Goal: Check status: Check status

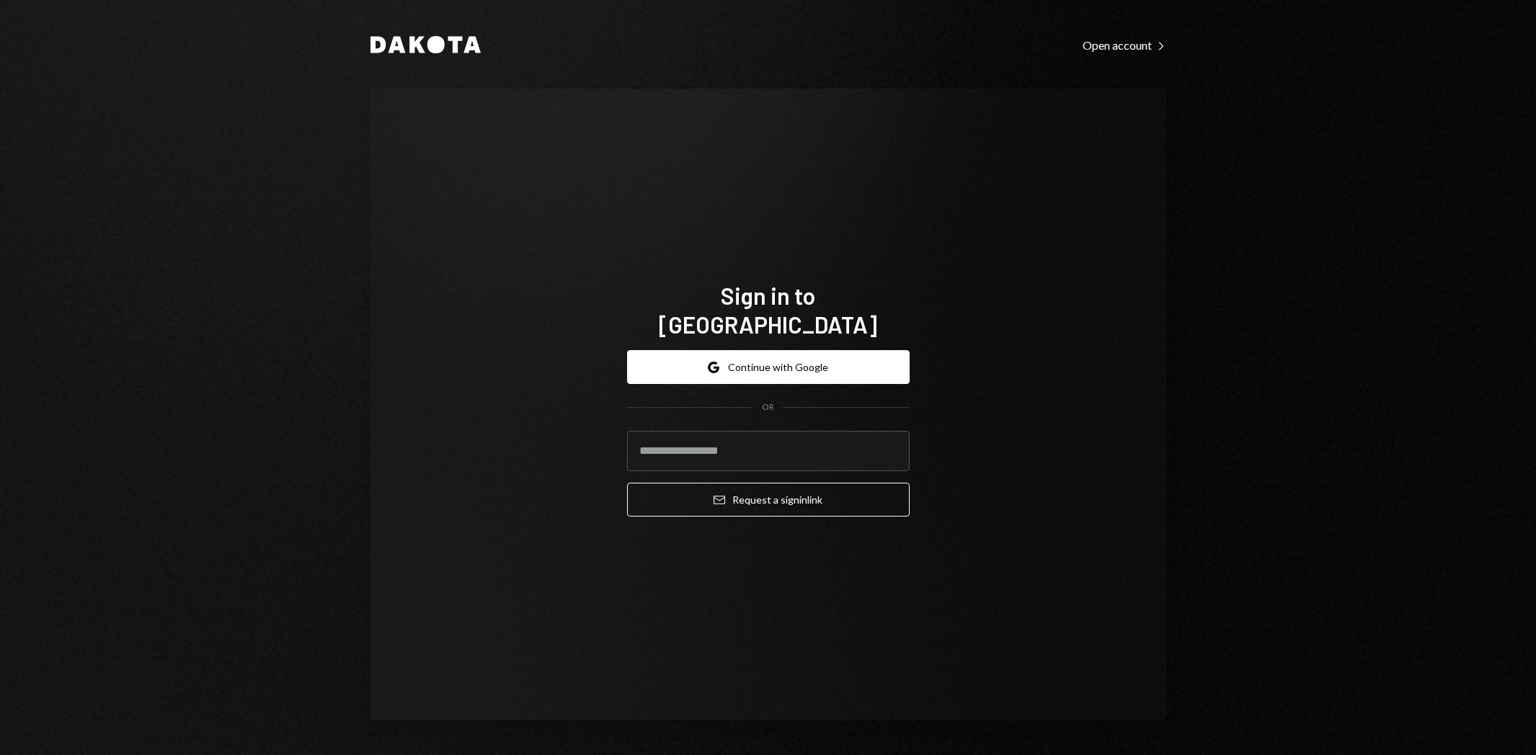
click at [760, 436] on input "email" at bounding box center [768, 451] width 282 height 40
type input "**********"
click at [842, 491] on button "Email Request a sign in link" at bounding box center [768, 500] width 282 height 34
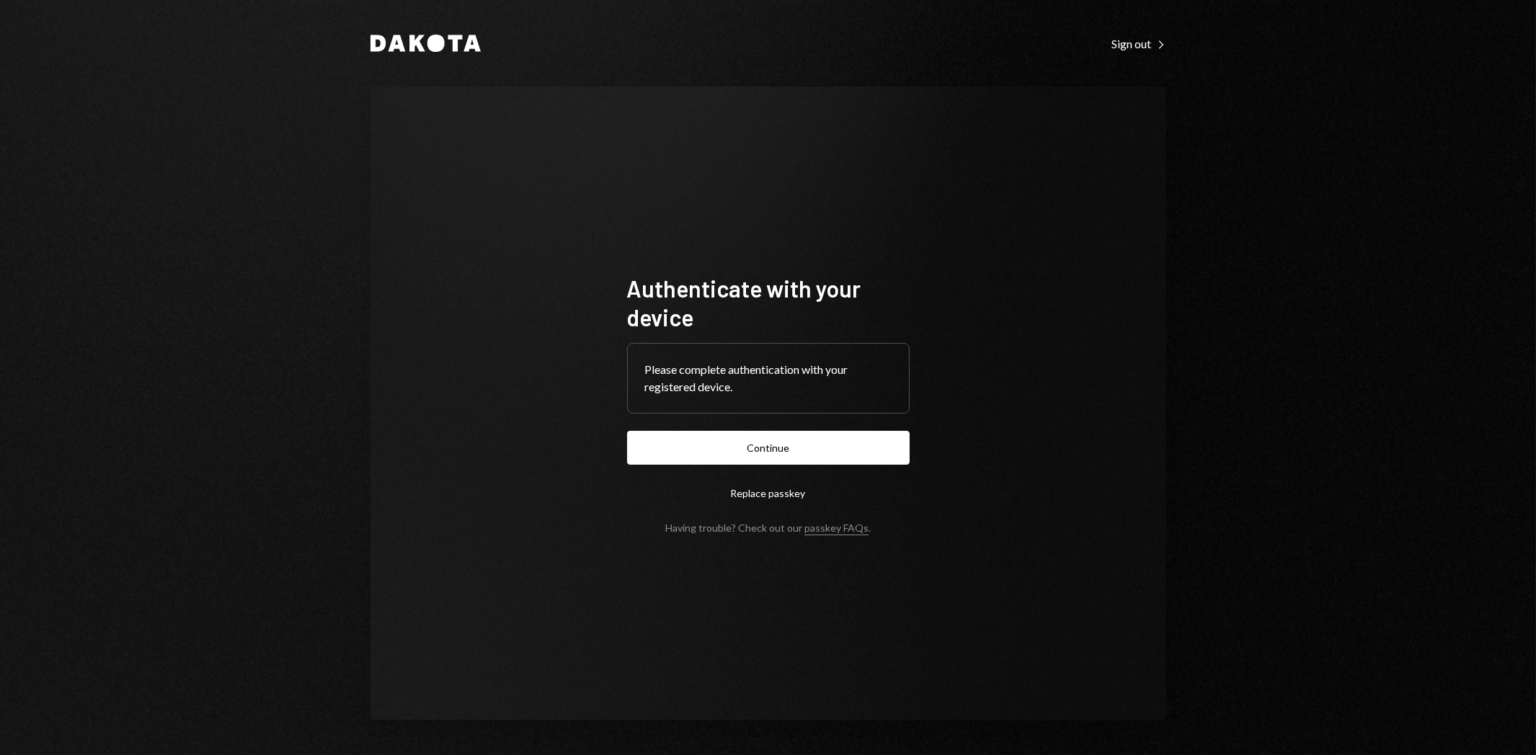
click at [762, 456] on button "Continue" at bounding box center [768, 448] width 282 height 34
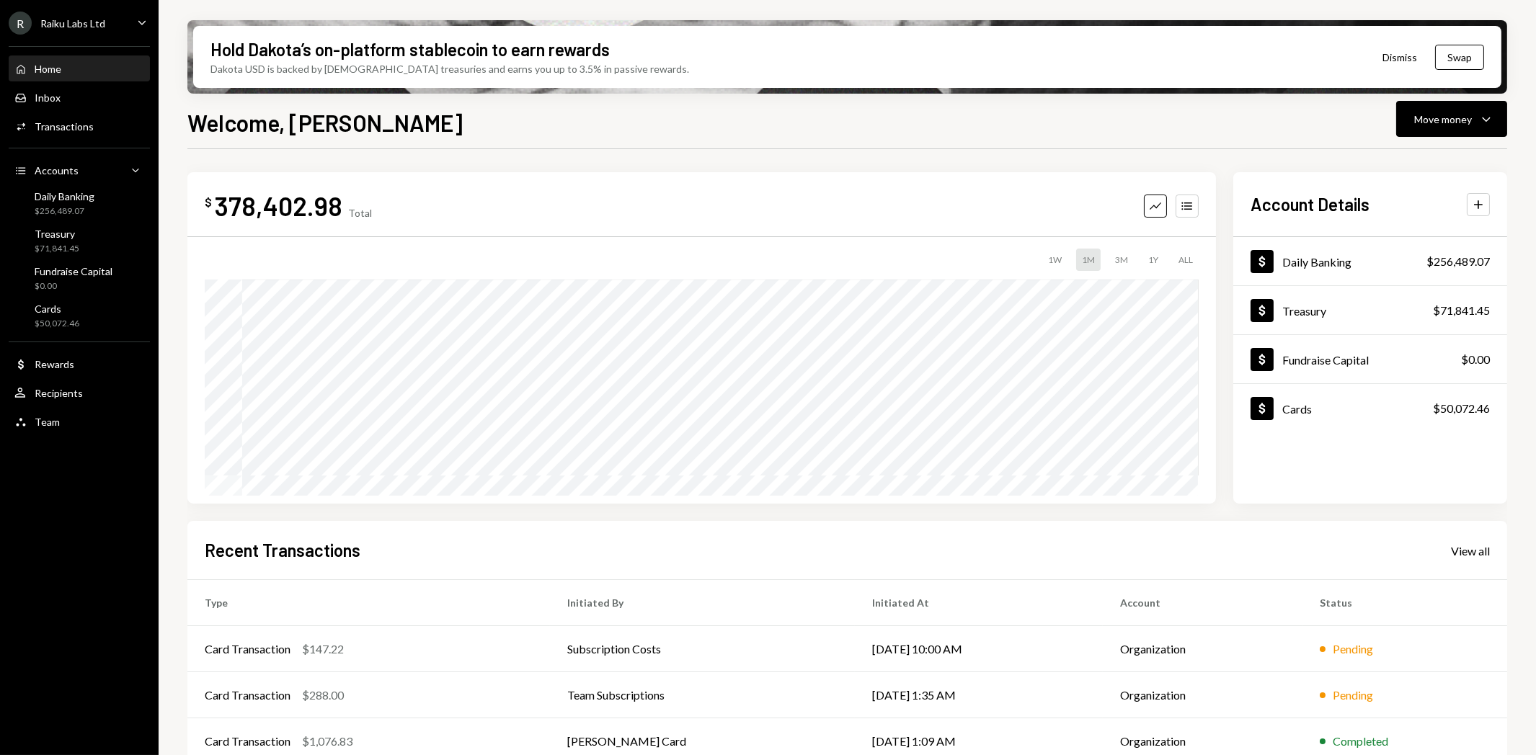
click at [1474, 551] on div "View all" at bounding box center [1470, 551] width 39 height 14
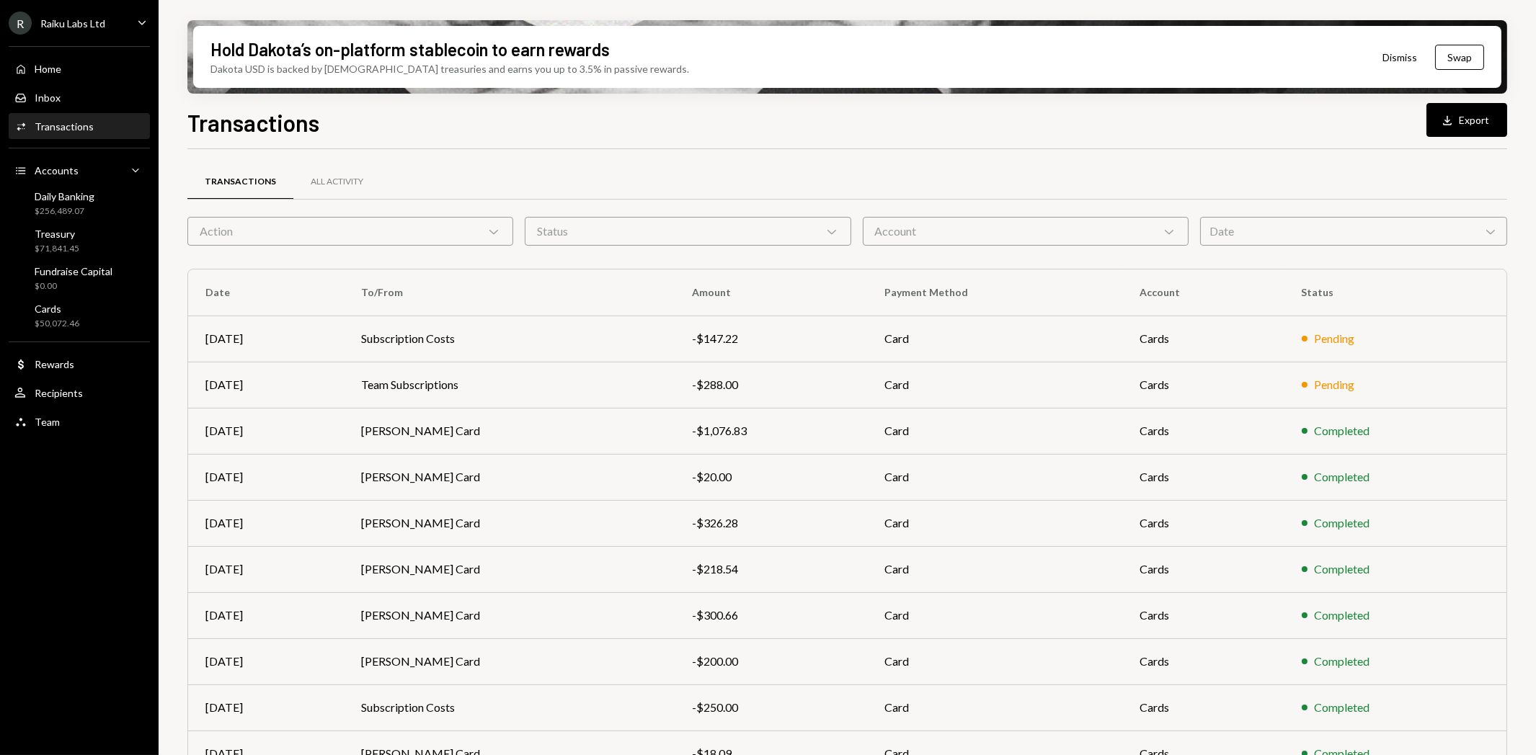
click at [1226, 240] on div "Date Chevron Down" at bounding box center [1353, 231] width 307 height 29
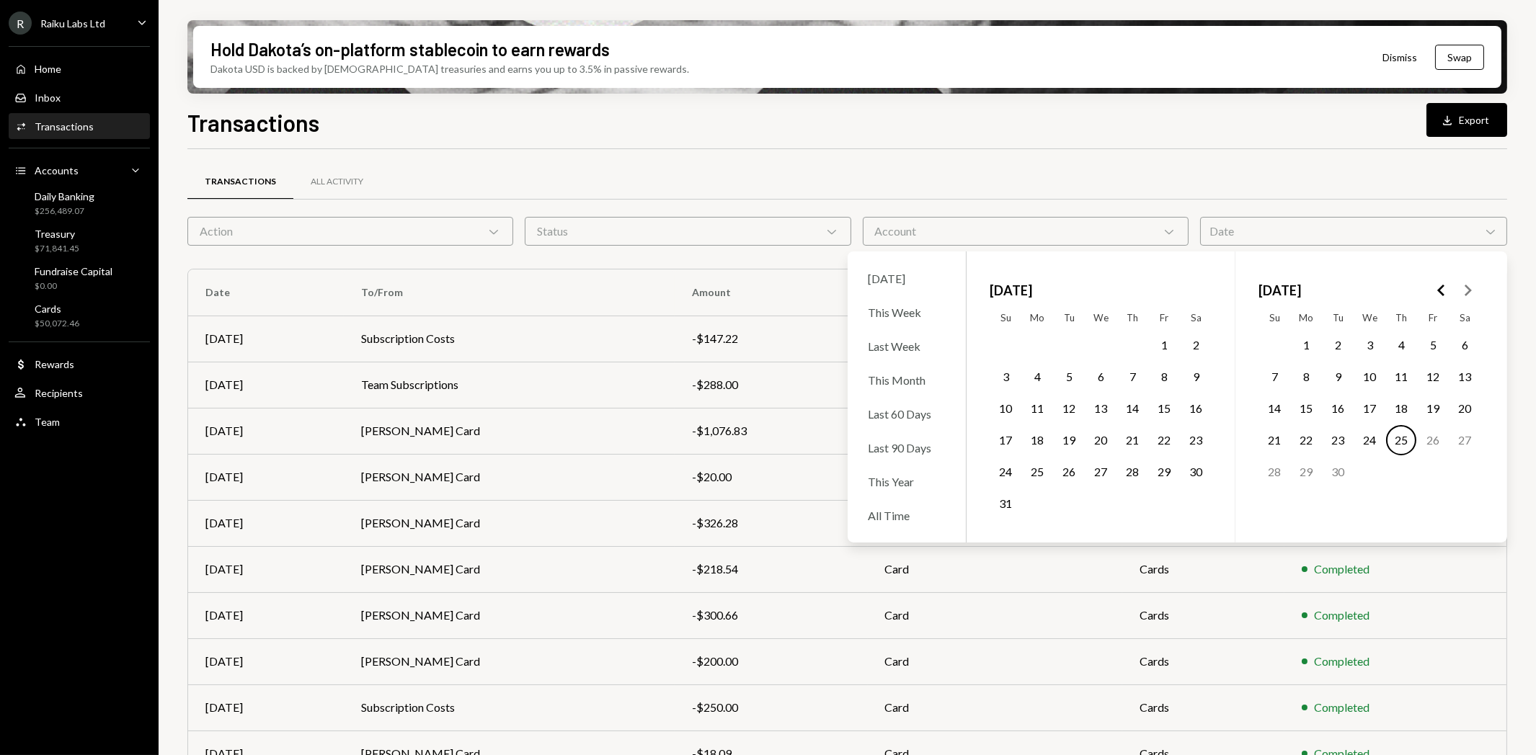
click at [1440, 293] on icon "Go to the Previous Month" at bounding box center [1441, 290] width 17 height 17
click at [1438, 292] on icon "Go to the Previous Month" at bounding box center [1441, 290] width 17 height 17
click at [1470, 290] on polygon "Go to the Next Month" at bounding box center [1467, 291] width 7 height 12
click at [1459, 438] on button "24" at bounding box center [1464, 440] width 30 height 30
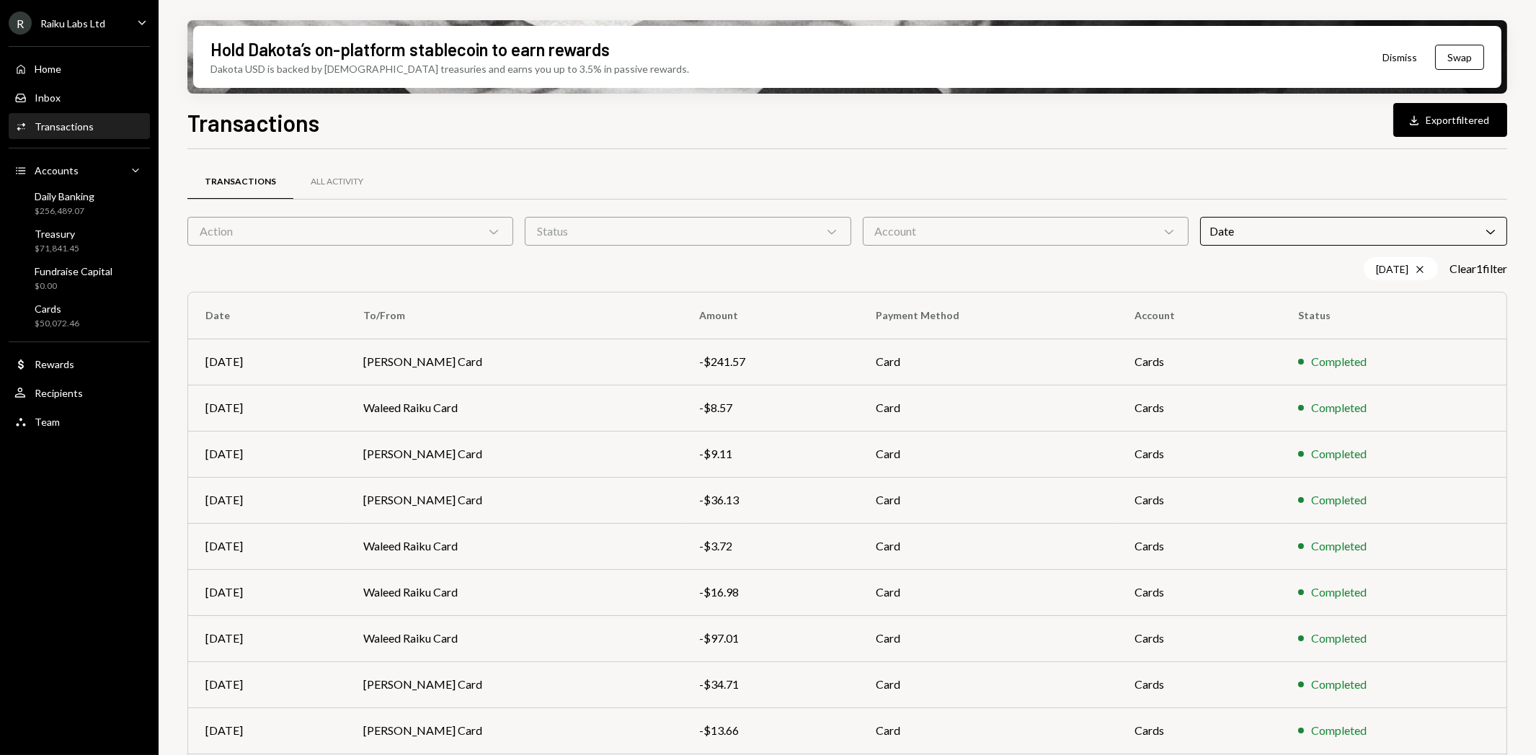
click at [649, 272] on div "[DATE] Cross Clear 1 filter" at bounding box center [846, 268] width 1319 height 23
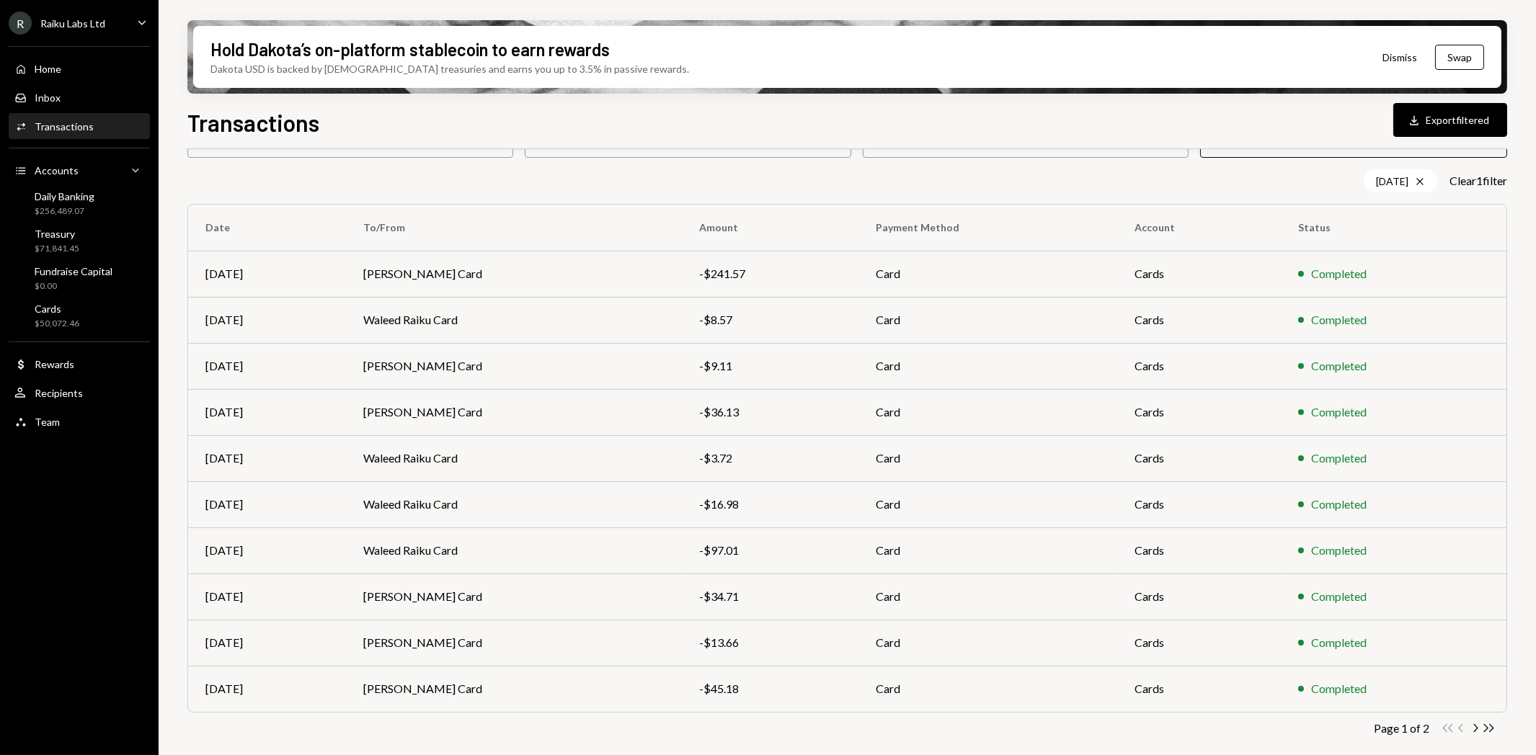
click at [387, 644] on td "[PERSON_NAME] Card" at bounding box center [514, 643] width 336 height 46
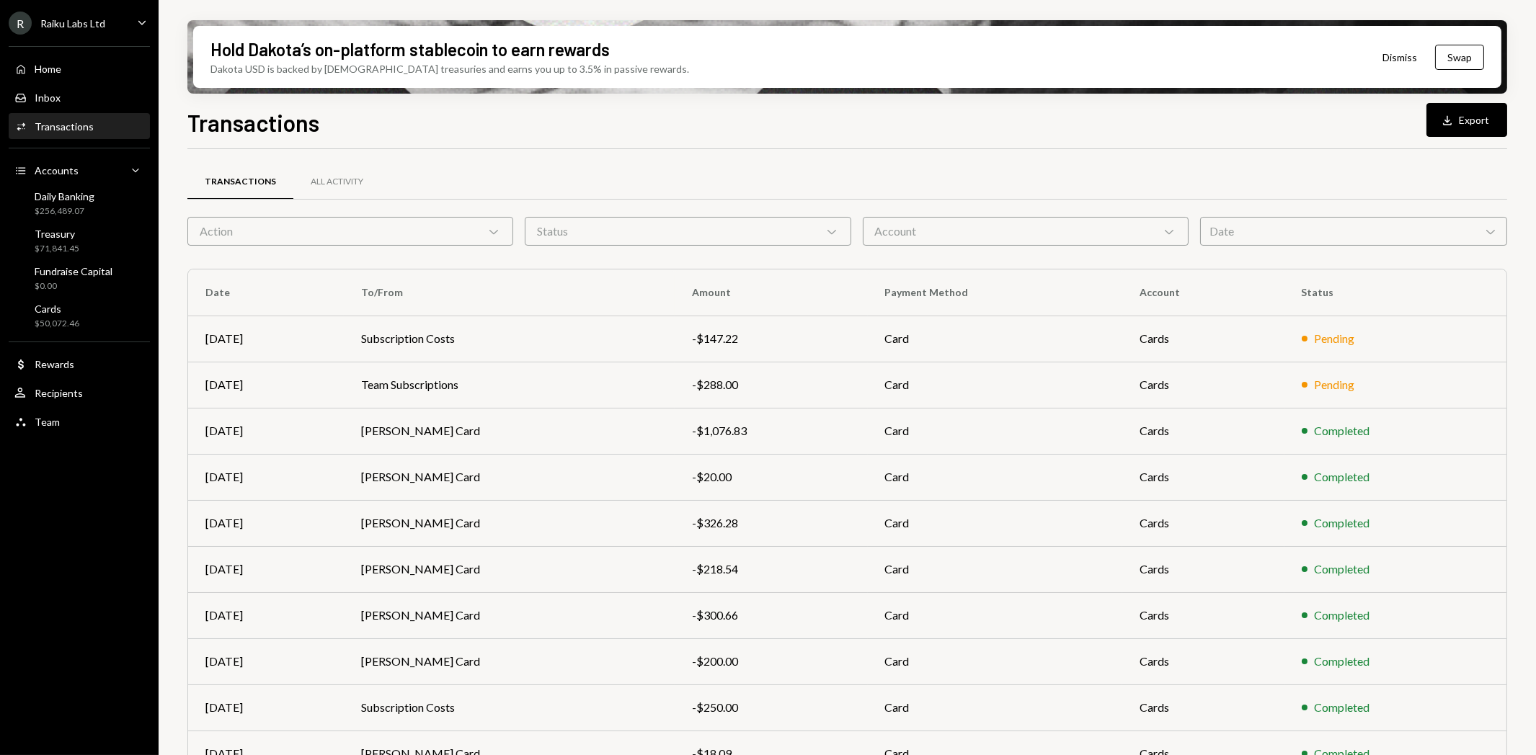
click at [1283, 238] on div "Date Chevron Down" at bounding box center [1353, 231] width 307 height 29
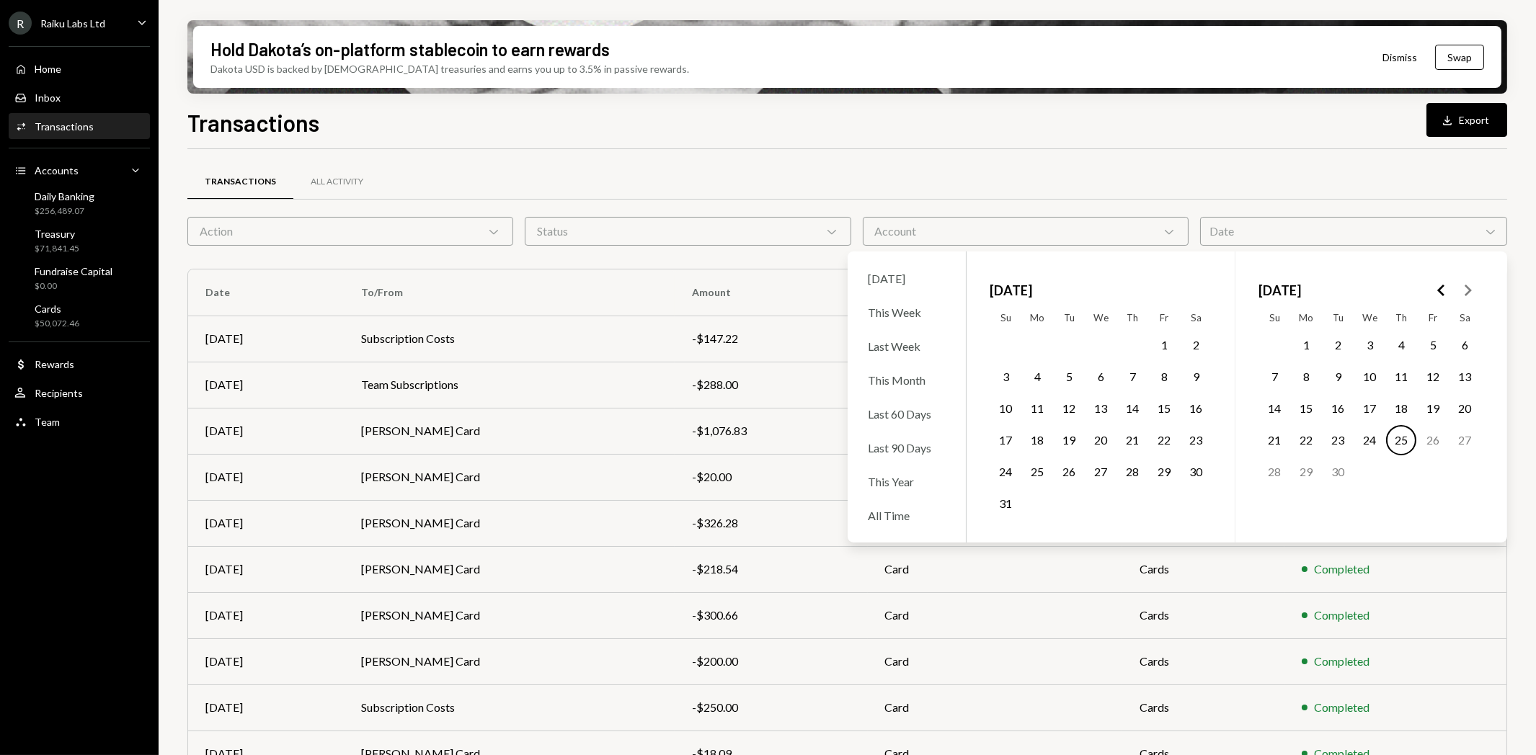
click at [1447, 293] on icon "Go to the Previous Month" at bounding box center [1441, 290] width 17 height 17
click at [1034, 438] on button "23" at bounding box center [1037, 440] width 30 height 30
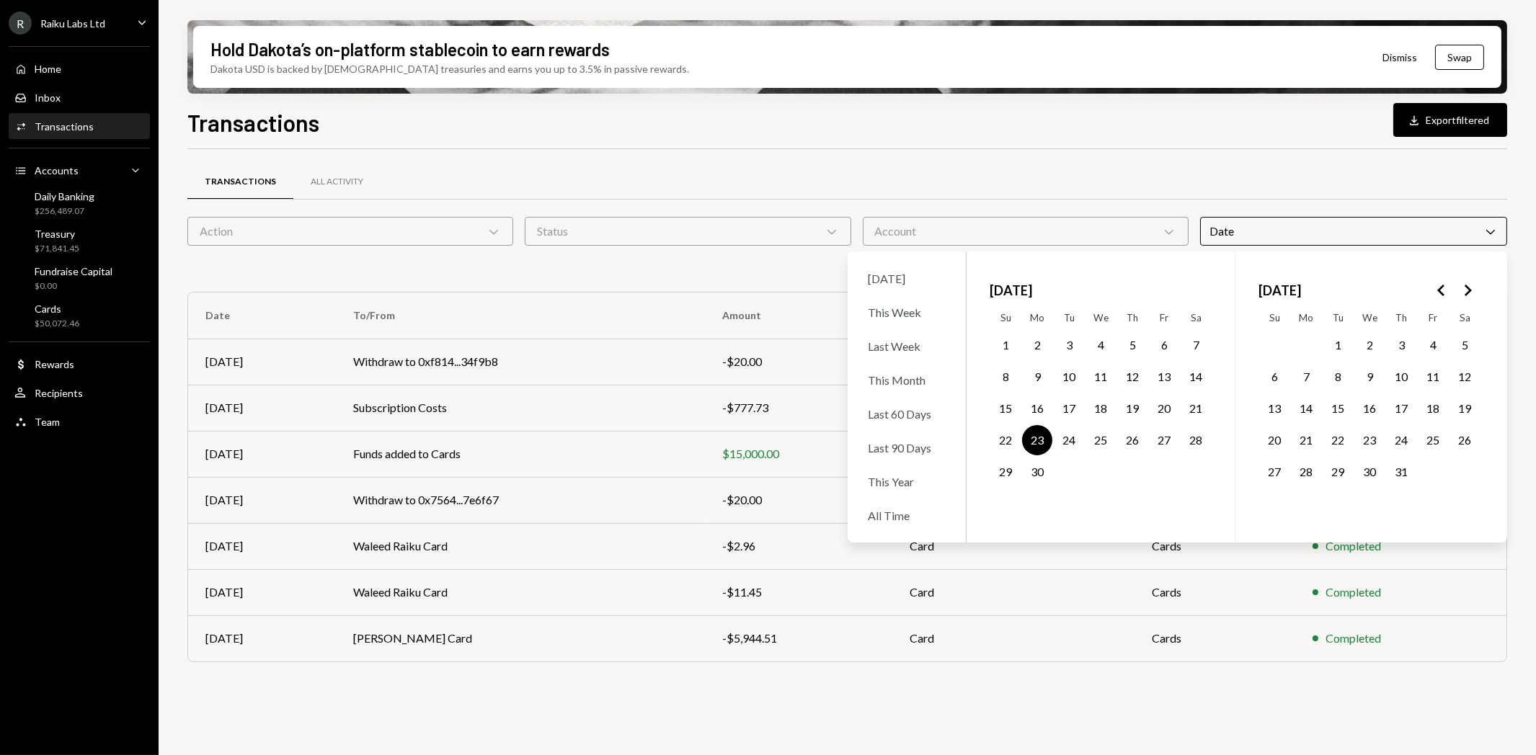
click at [690, 703] on div "Transactions All Activity Action Chevron Down Status Chevron Down Account Chevr…" at bounding box center [846, 460] width 1319 height 623
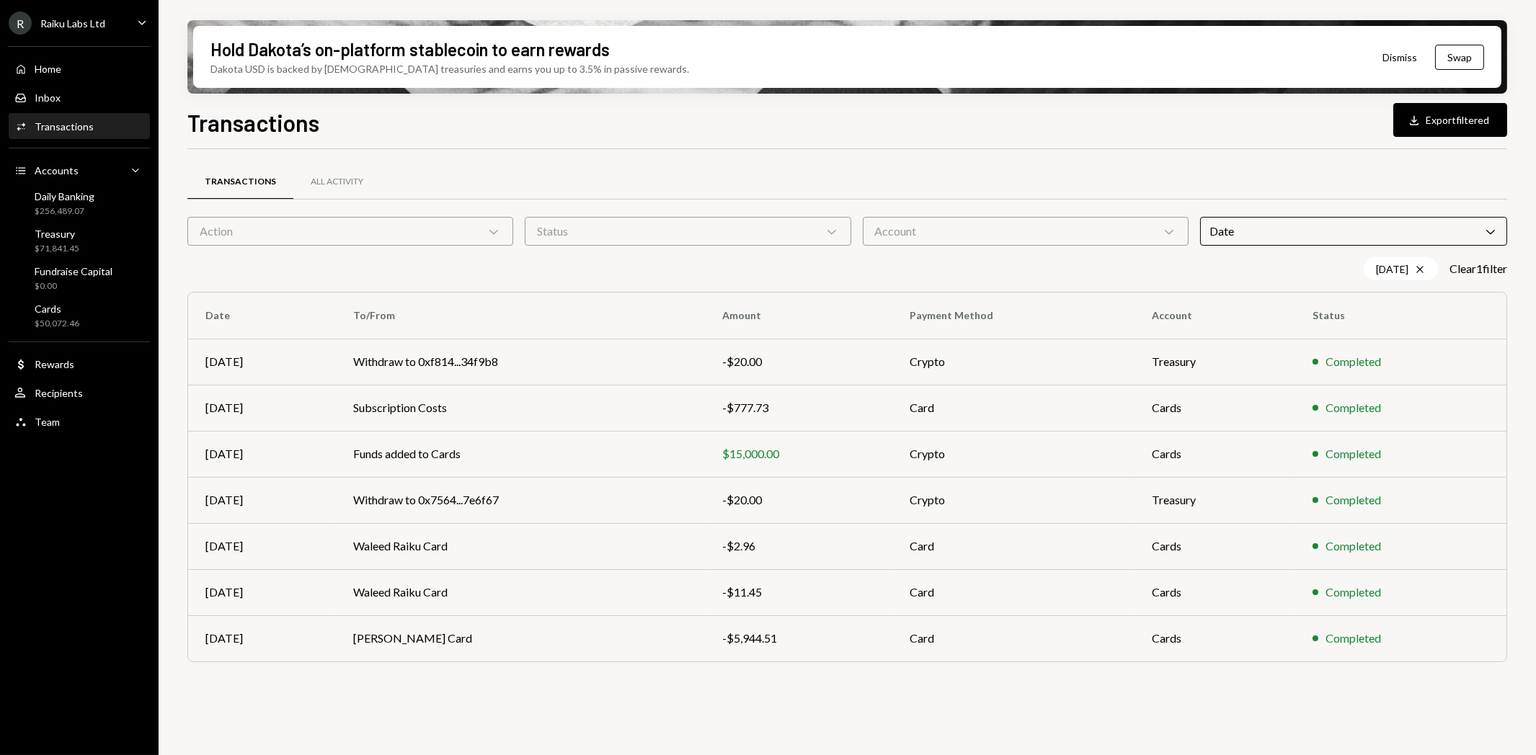
click at [396, 551] on td "Waleed Raiku Card" at bounding box center [520, 546] width 369 height 46
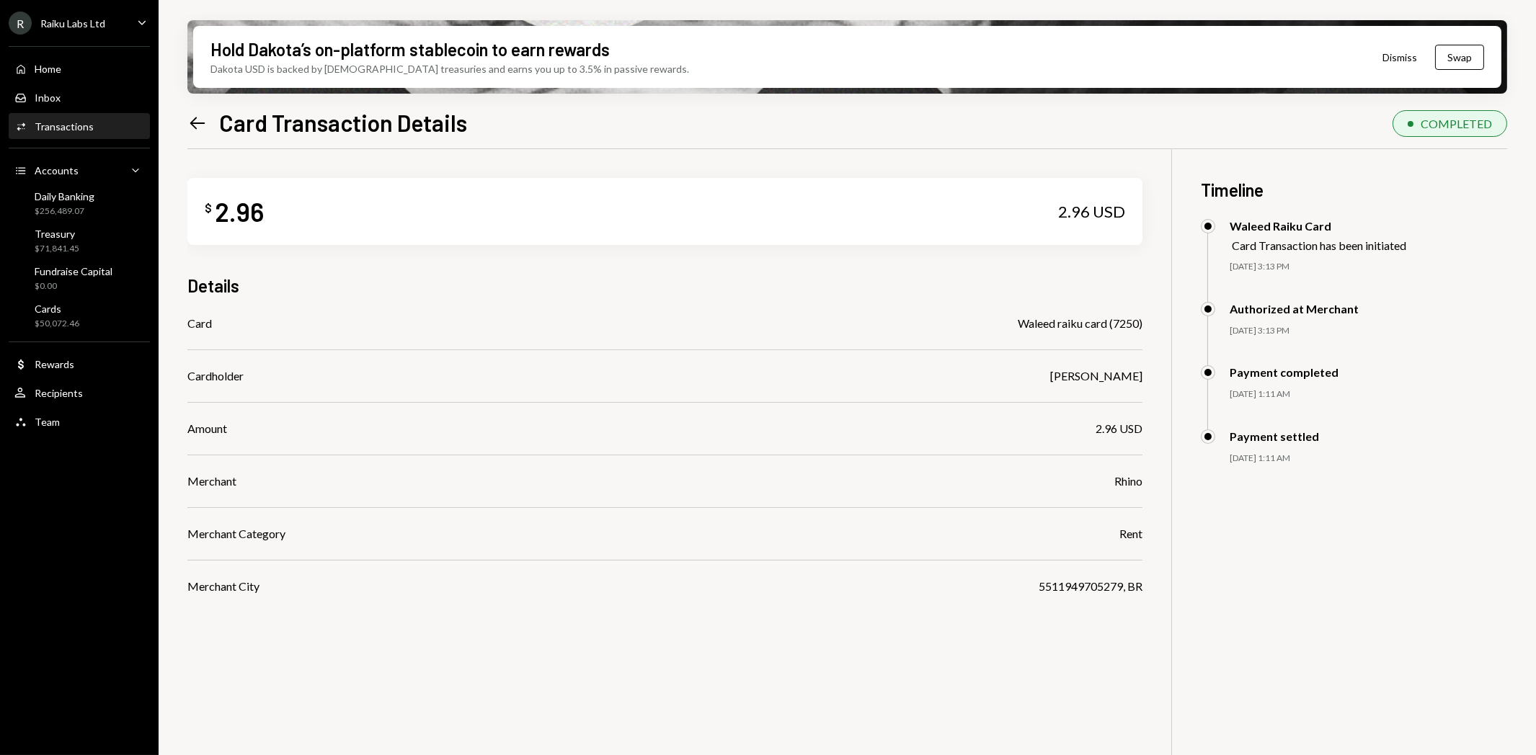
click at [202, 124] on icon "Left Arrow" at bounding box center [197, 123] width 20 height 20
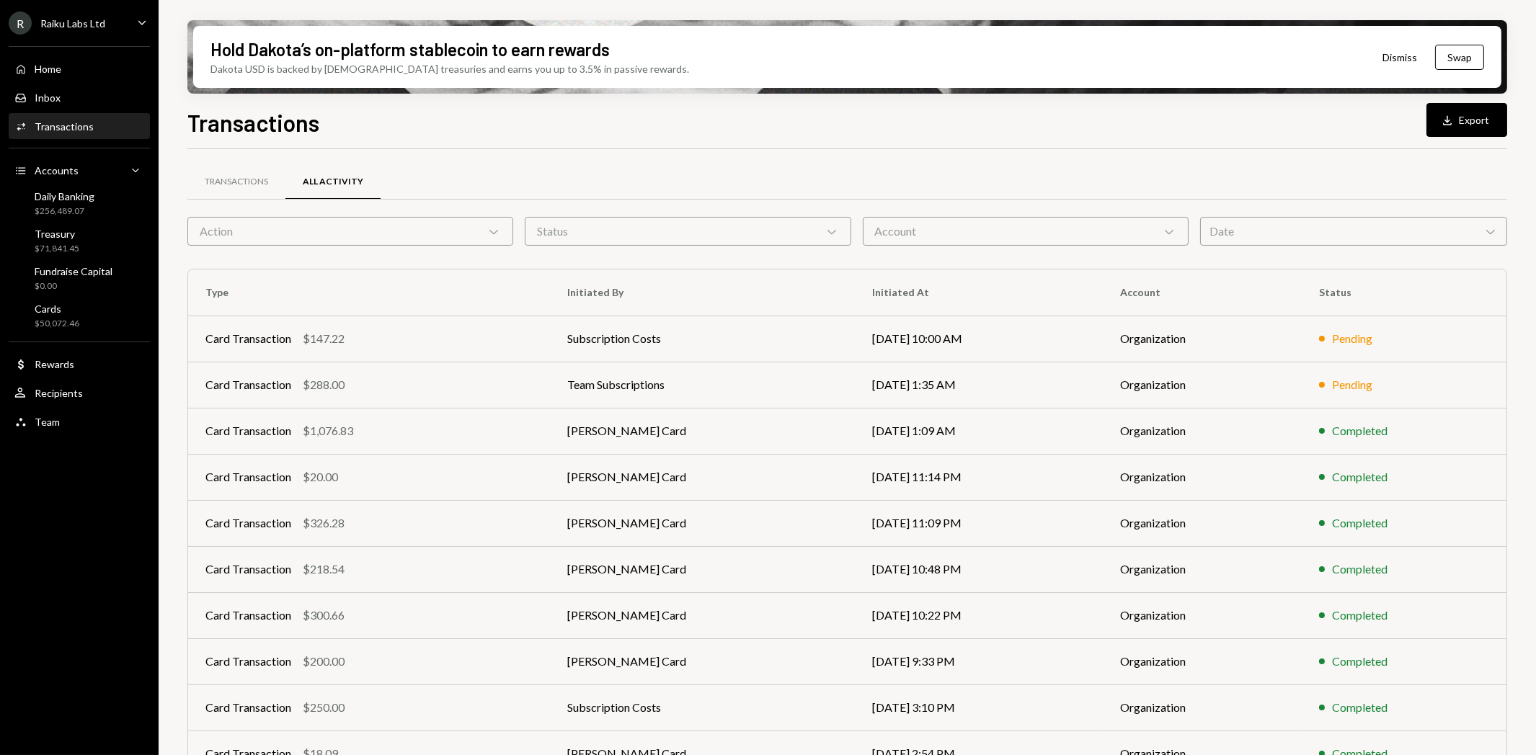
click at [1262, 231] on div "Date Chevron Down" at bounding box center [1353, 231] width 307 height 29
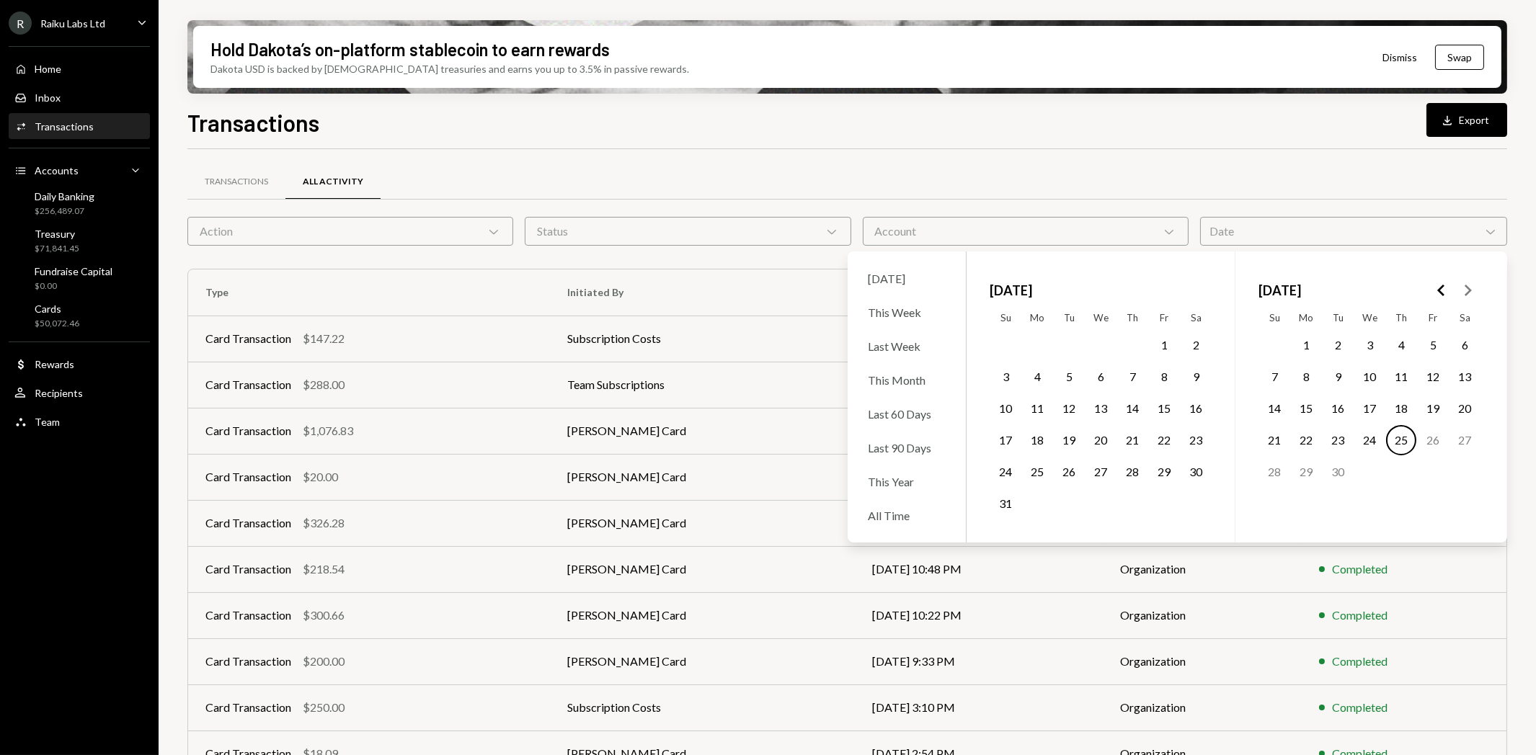
click at [1438, 291] on icon "Go to the Previous Month" at bounding box center [1441, 290] width 17 height 17
click at [1168, 350] on button "6" at bounding box center [1164, 345] width 30 height 30
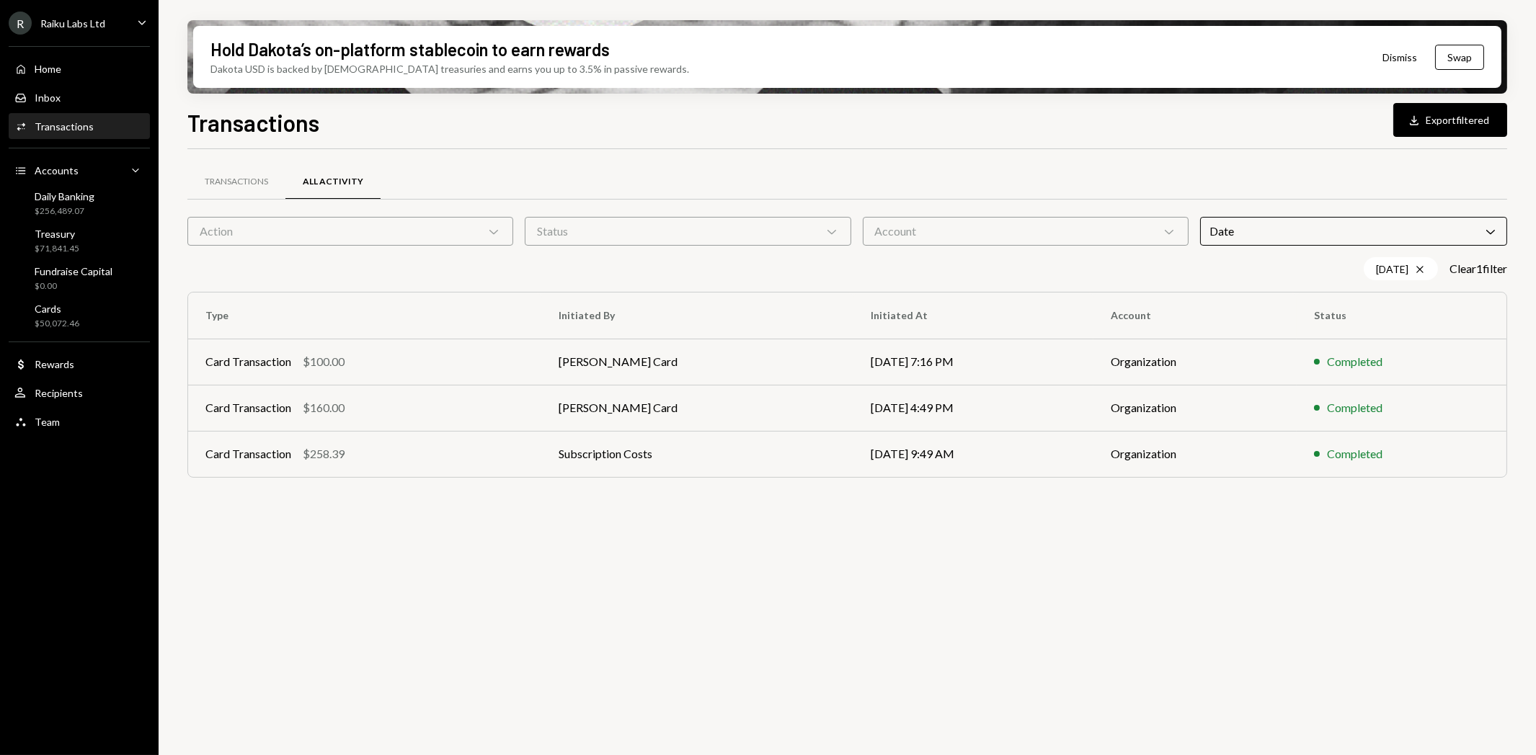
click at [1013, 184] on div "Transactions All Activity" at bounding box center [846, 182] width 1319 height 37
click at [247, 359] on div "Card Transaction" at bounding box center [248, 361] width 86 height 17
